Goal: Information Seeking & Learning: Learn about a topic

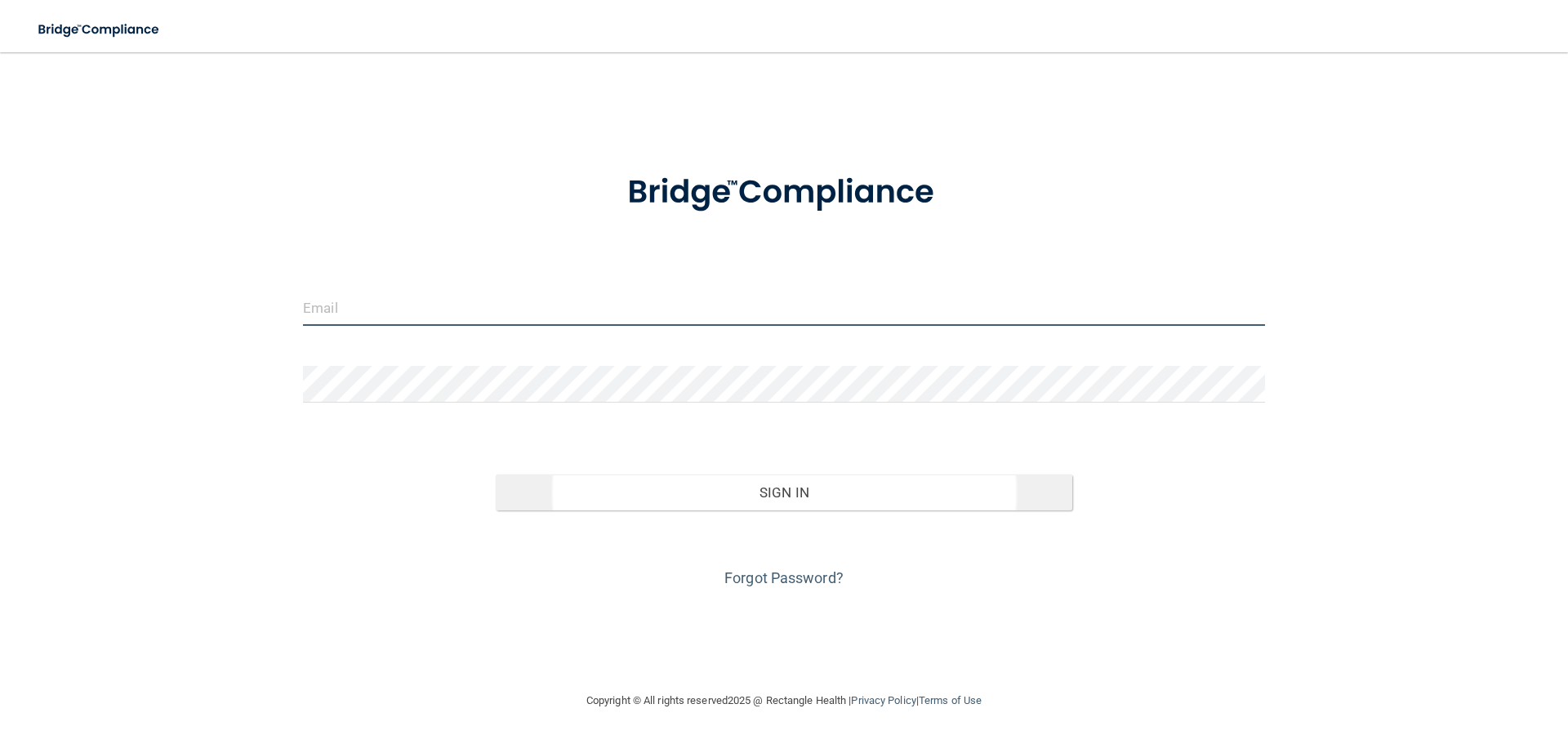
type input "[EMAIL_ADDRESS][DOMAIN_NAME]"
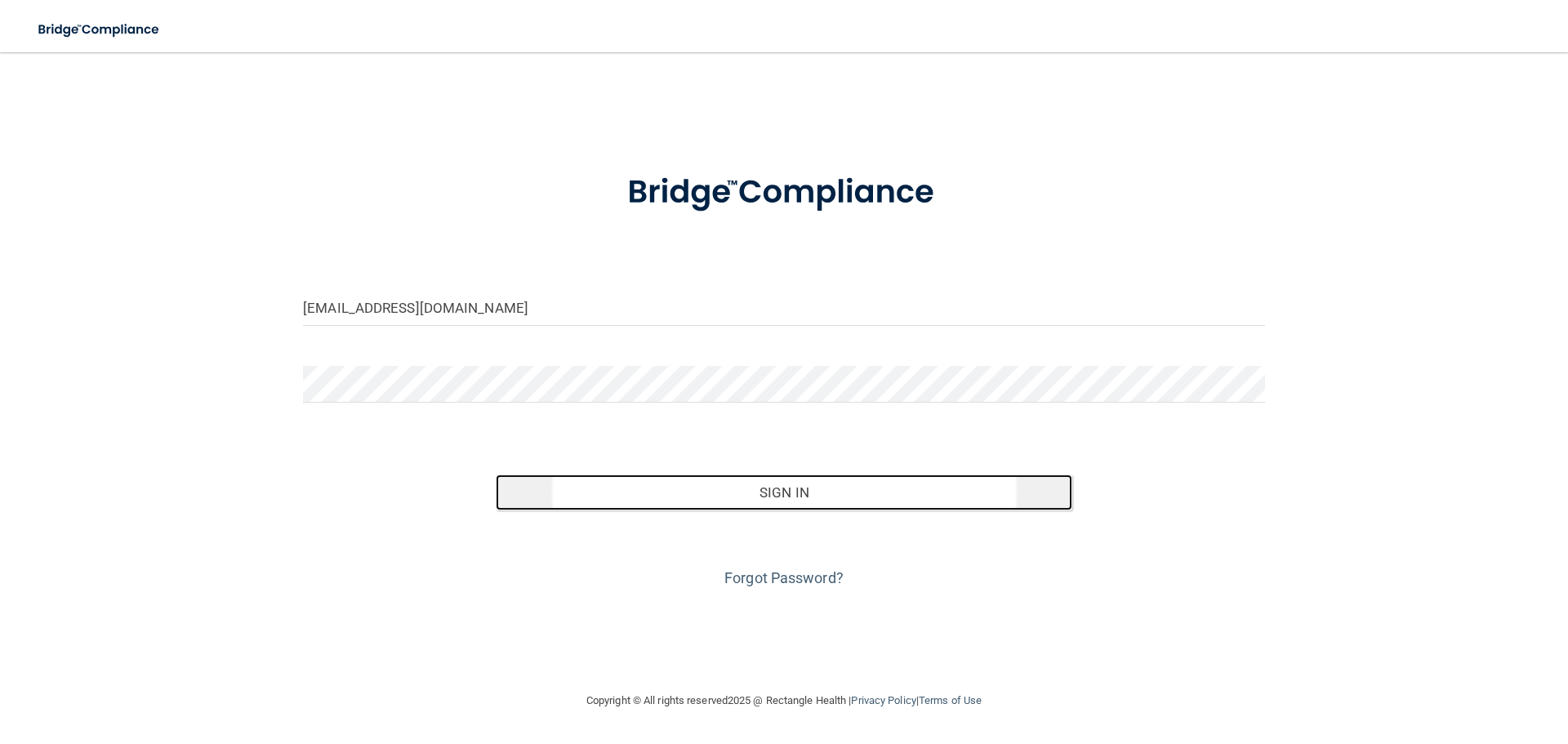
click at [711, 498] on button "Sign In" at bounding box center [784, 492] width 577 height 36
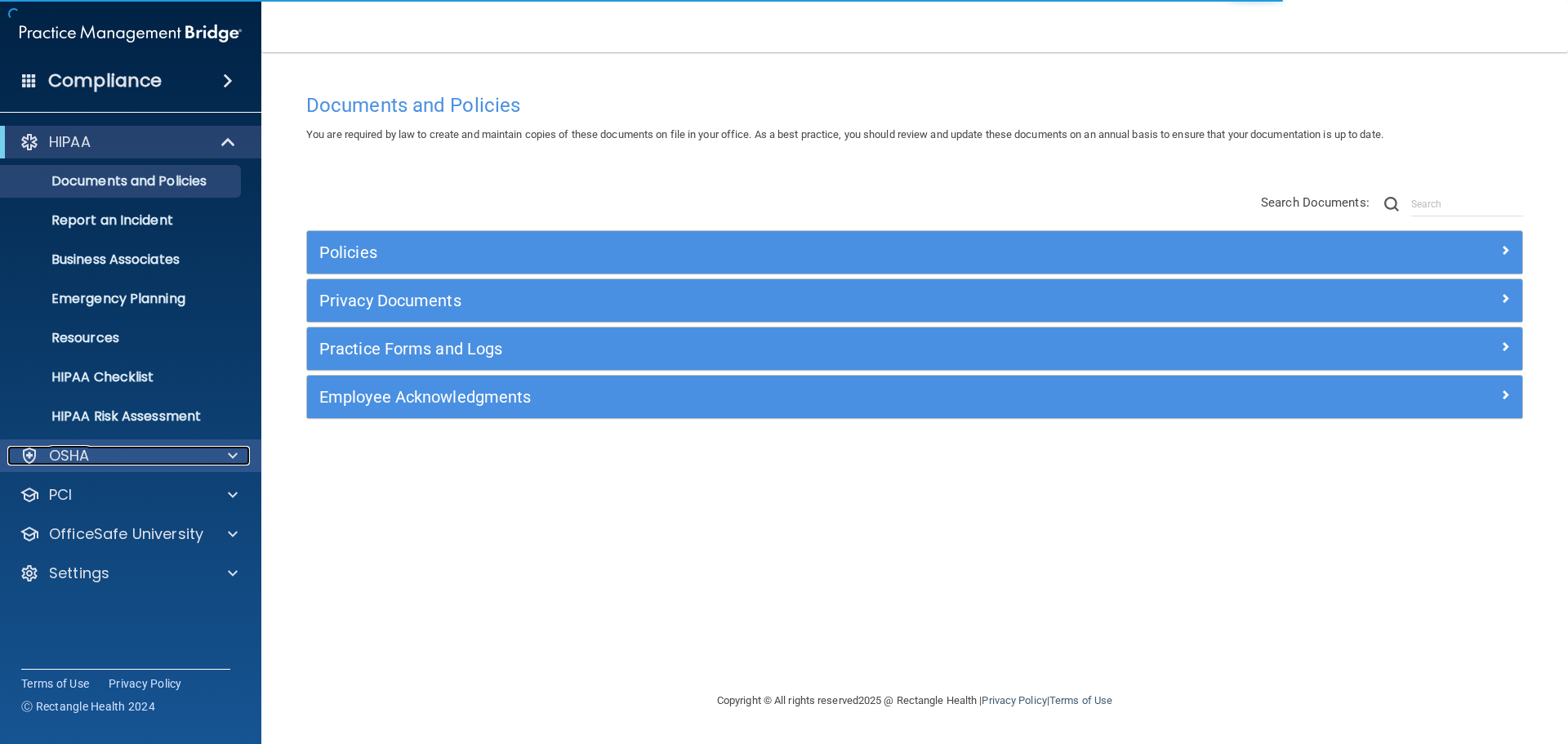
click at [226, 449] on div at bounding box center [231, 455] width 41 height 20
click at [225, 452] on div at bounding box center [231, 455] width 41 height 20
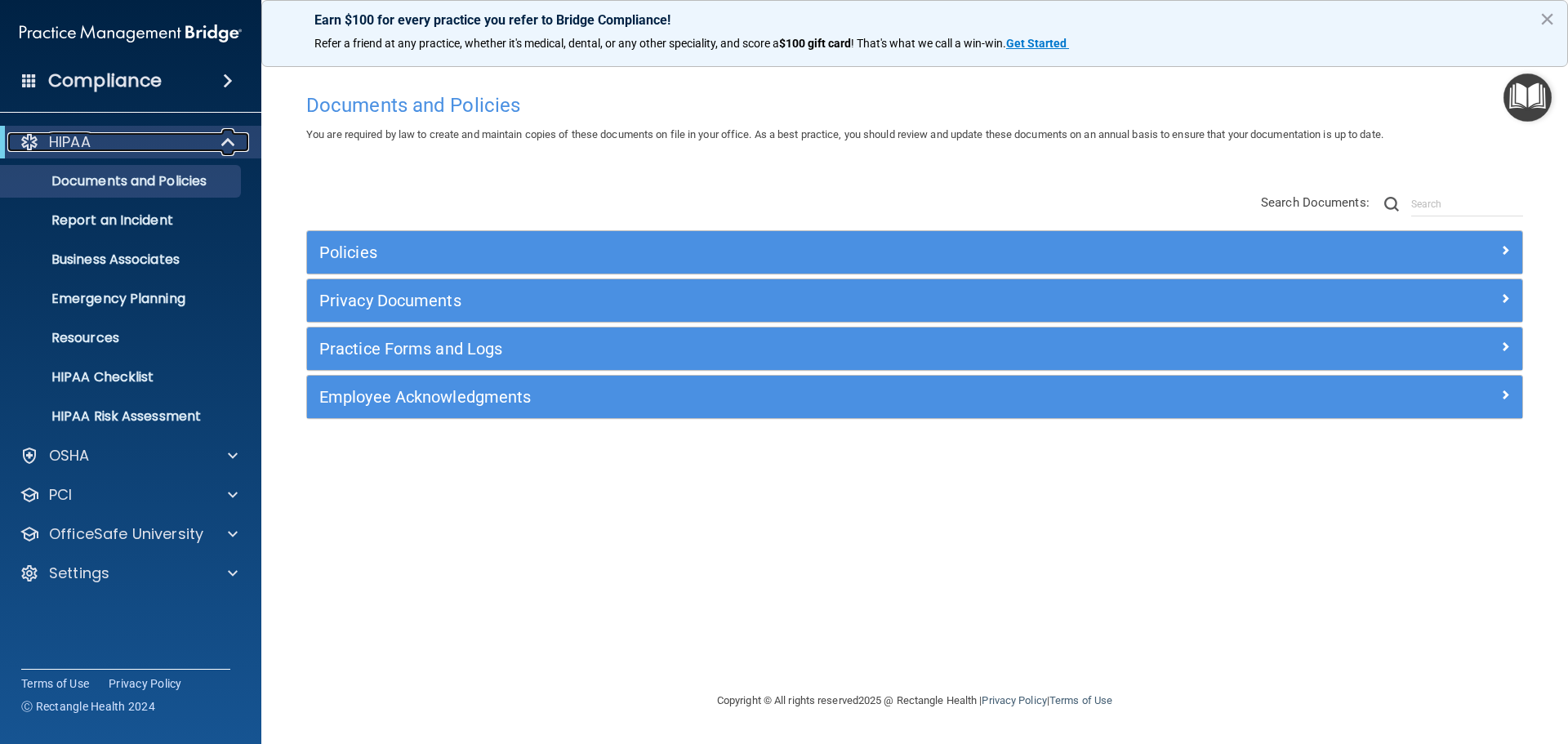
click at [225, 139] on span at bounding box center [230, 141] width 14 height 20
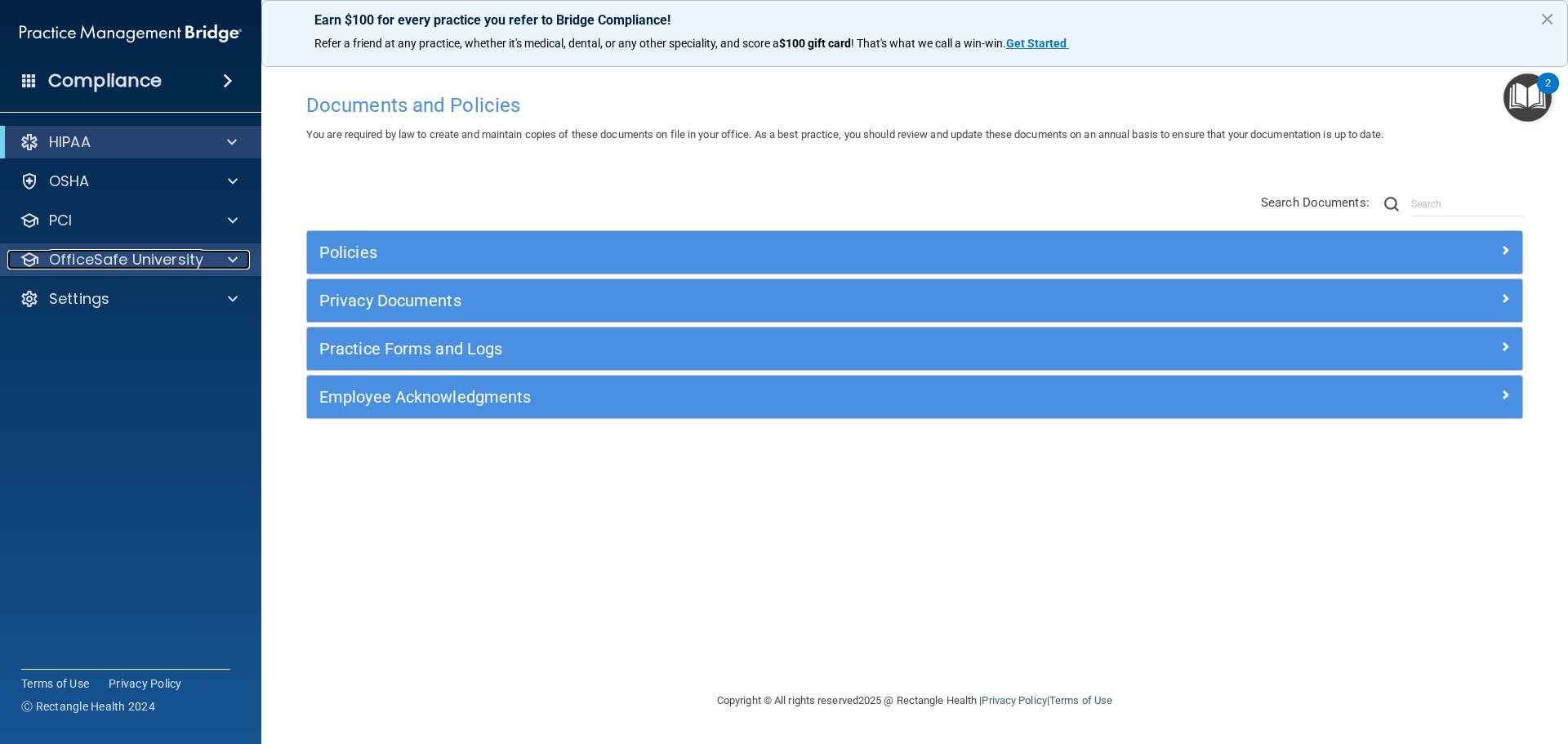
click at [237, 257] on span at bounding box center [232, 260] width 9 height 20
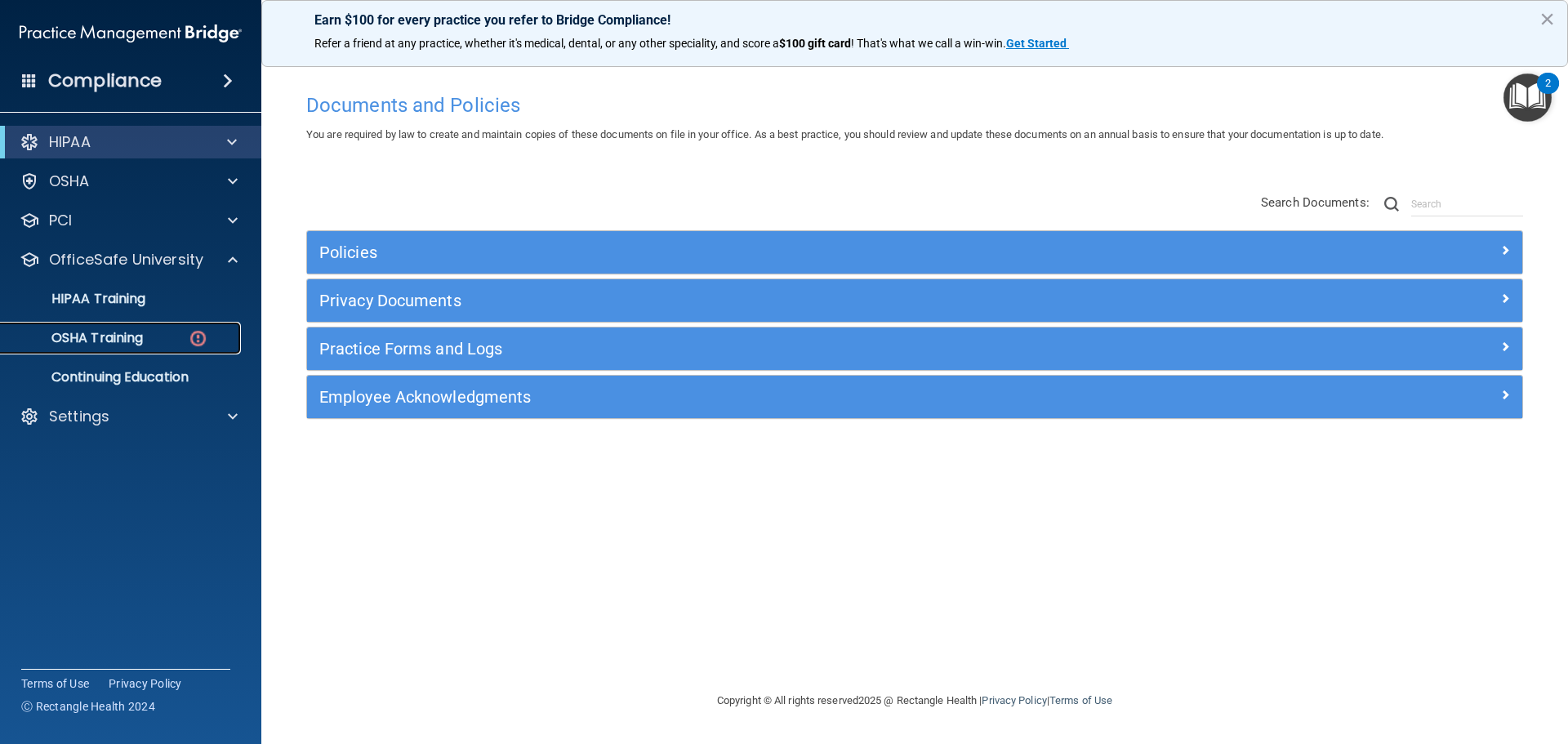
click at [133, 330] on p "OSHA Training" at bounding box center [76, 337] width 132 height 16
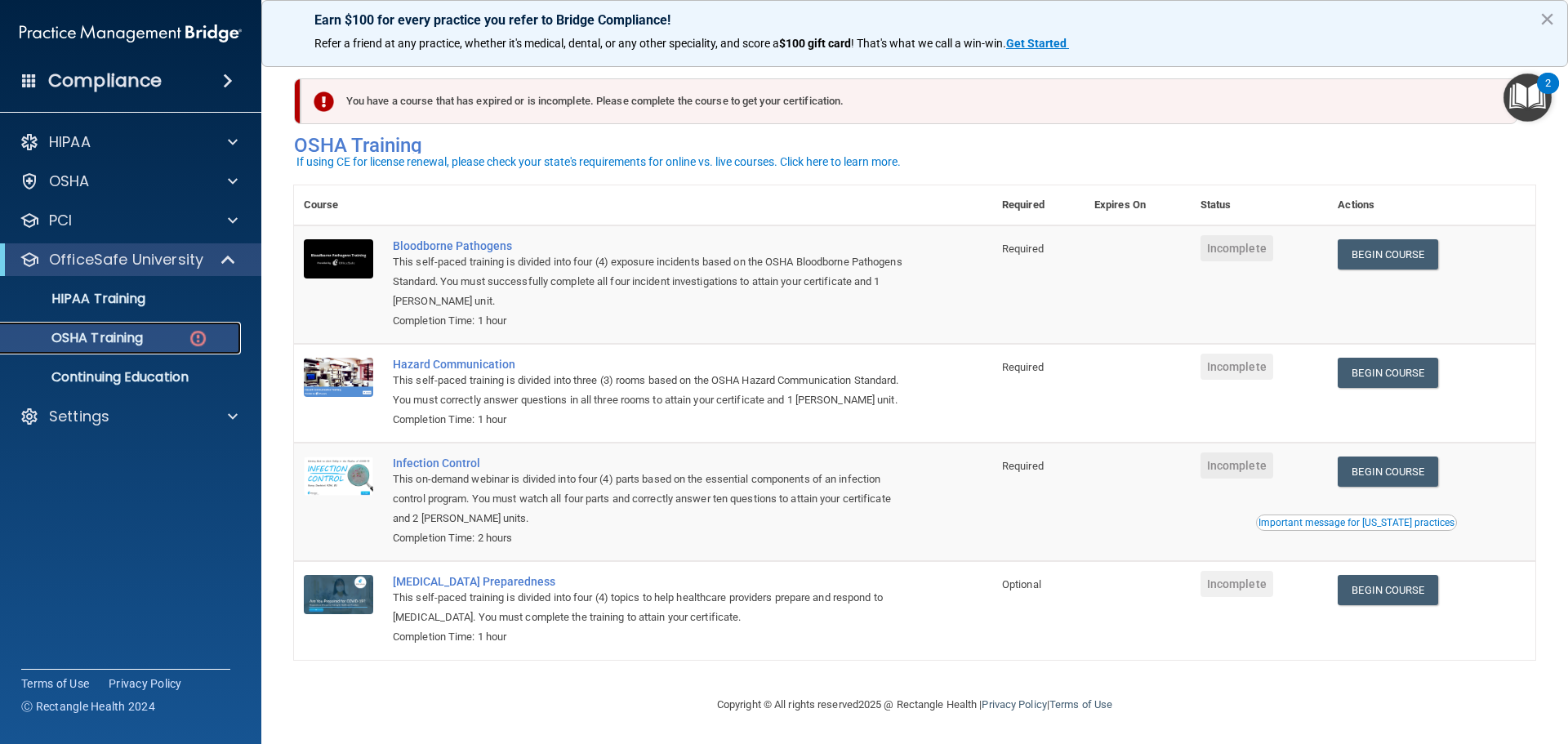
scroll to position [27, 0]
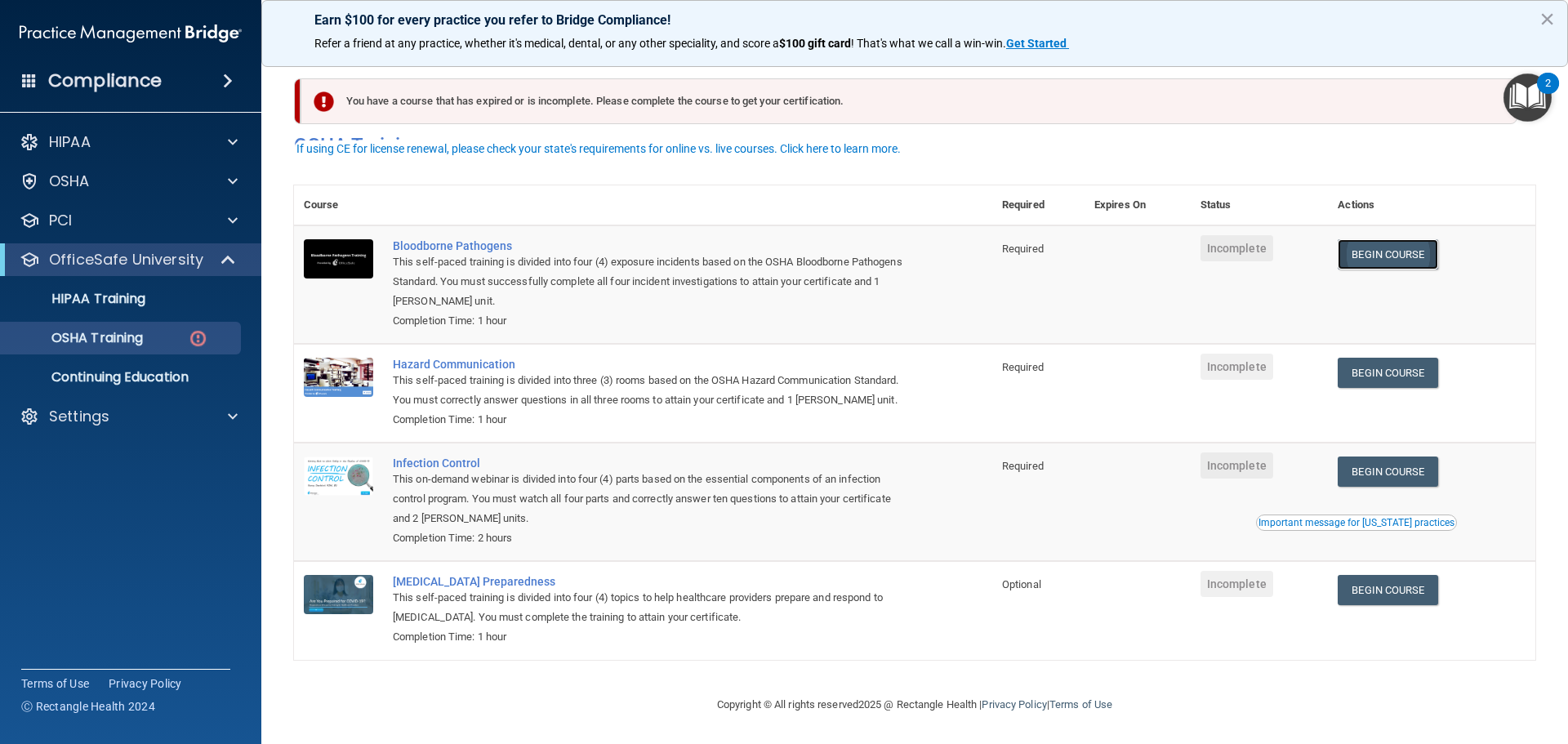
click at [1372, 239] on link "Begin Course" at bounding box center [1388, 254] width 99 height 30
